Goal: Transaction & Acquisition: Book appointment/travel/reservation

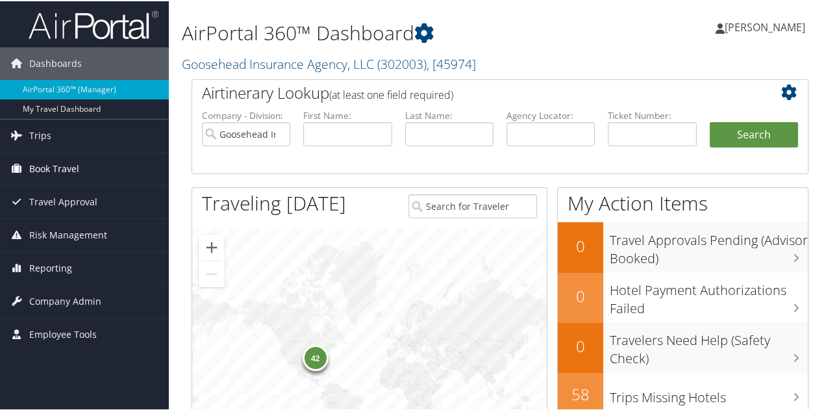
click at [120, 173] on link "Book Travel" at bounding box center [84, 167] width 169 height 32
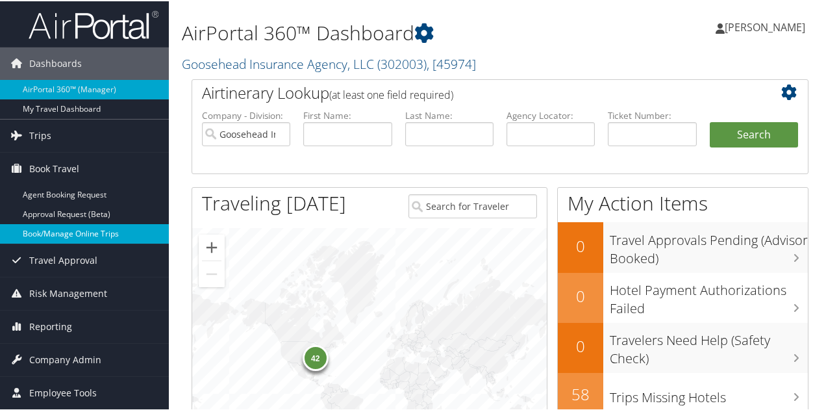
click at [57, 234] on link "Book/Manage Online Trips" at bounding box center [84, 232] width 169 height 19
